Goal: Find specific page/section: Find specific page/section

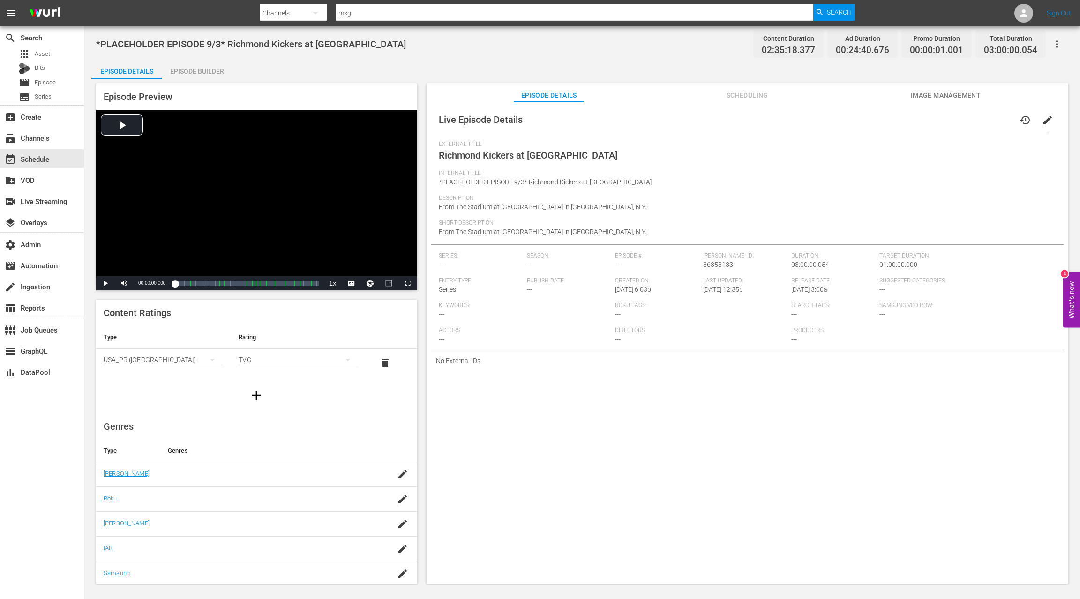
click at [453, 157] on span "Richmond Kickers at [GEOGRAPHIC_DATA]" at bounding box center [528, 155] width 179 height 11
drag, startPoint x: 453, startPoint y: 158, endPoint x: 581, endPoint y: 151, distance: 127.7
click at [581, 151] on span "Richmond Kickers at [GEOGRAPHIC_DATA]" at bounding box center [528, 155] width 179 height 11
copy span "Richmond Kickers at [GEOGRAPHIC_DATA]"
click at [47, 57] on span "Asset" at bounding box center [42, 53] width 15 height 9
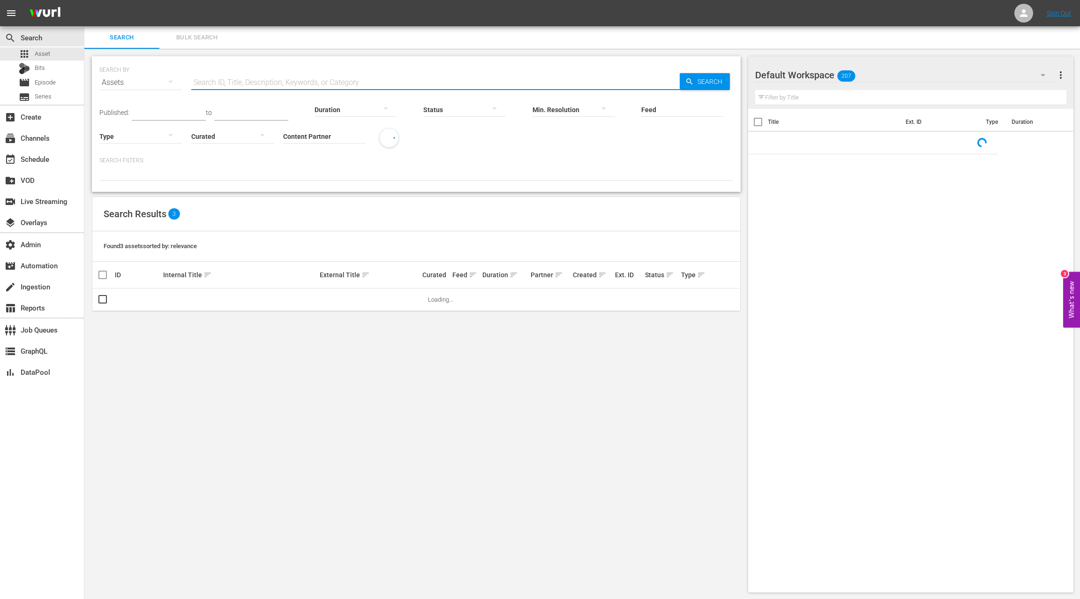
click at [227, 82] on input "text" at bounding box center [435, 82] width 489 height 23
paste input "Richmond Kickers at [GEOGRAPHIC_DATA]"
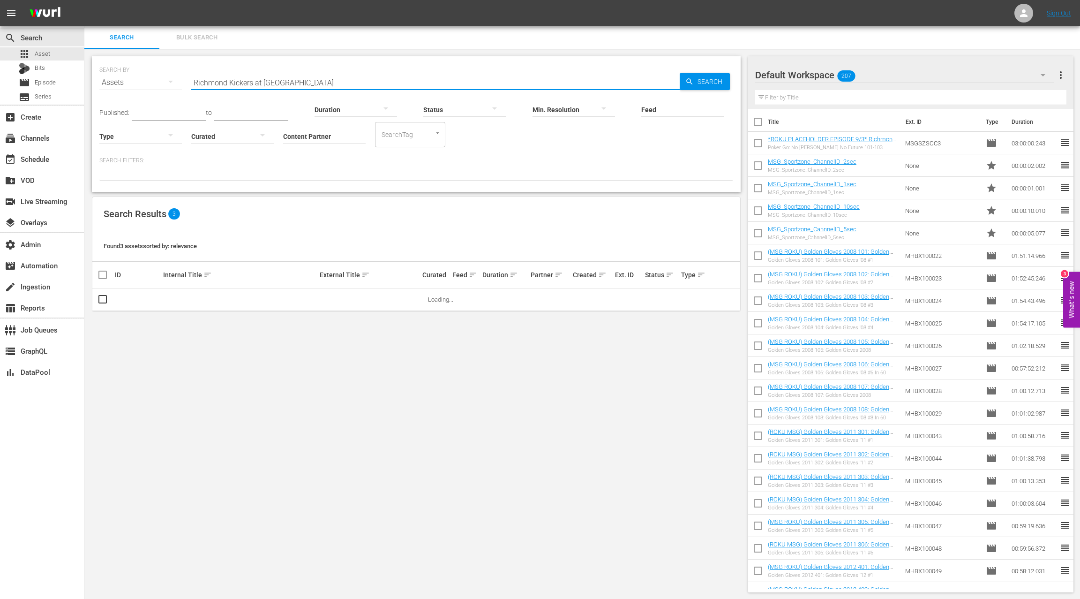
type input "Richmond Kickers at [GEOGRAPHIC_DATA]"
